Goal: Task Accomplishment & Management: Complete application form

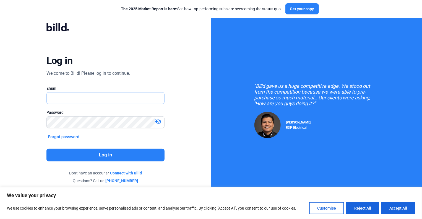
type input "[EMAIL_ADDRESS][DOMAIN_NAME]"
click at [85, 156] on button "Log in" at bounding box center [105, 154] width 118 height 13
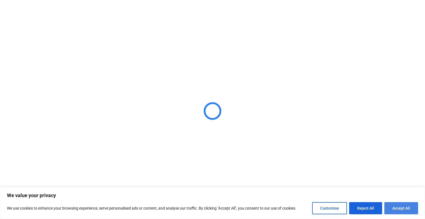
click at [398, 205] on button "Accept All" at bounding box center [401, 208] width 34 height 12
checkbox input "true"
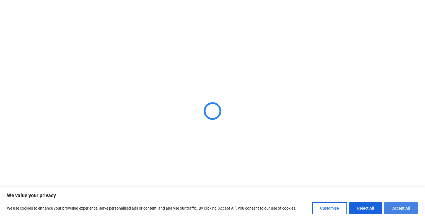
checkbox input "true"
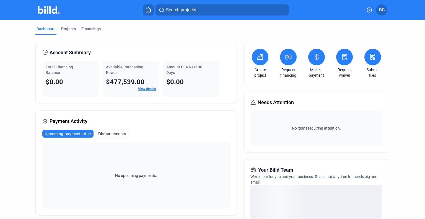
click at [259, 57] on icon at bounding box center [260, 56] width 6 height 5
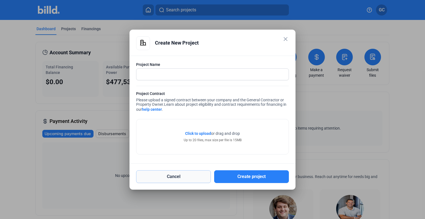
click at [197, 173] on button "Cancel" at bounding box center [173, 176] width 75 height 13
